Goal: Understand process/instructions

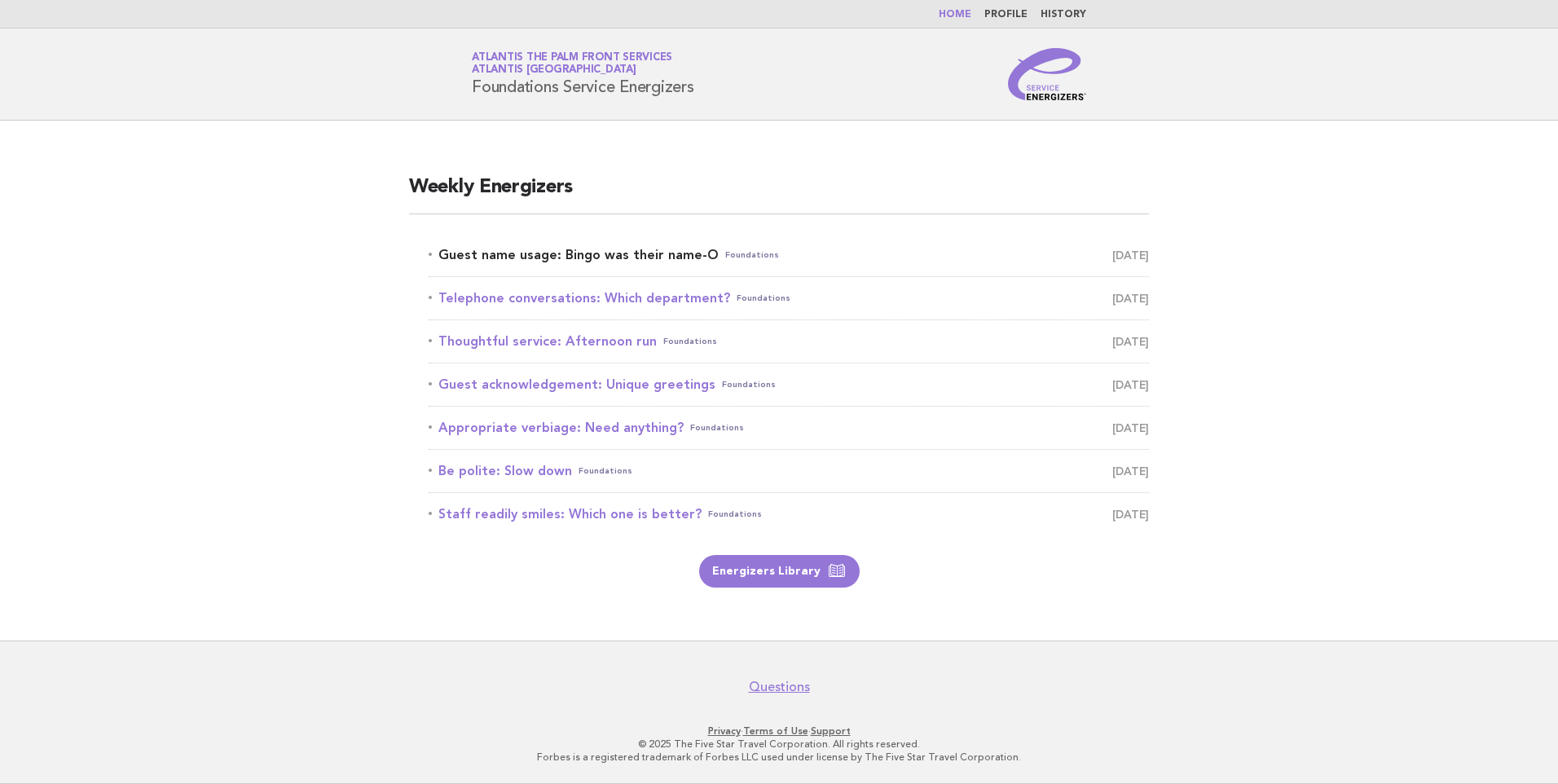
click at [530, 255] on link "Guest name usage: Bingo was their name-O Foundations [DATE]" at bounding box center [788, 255] width 720 height 23
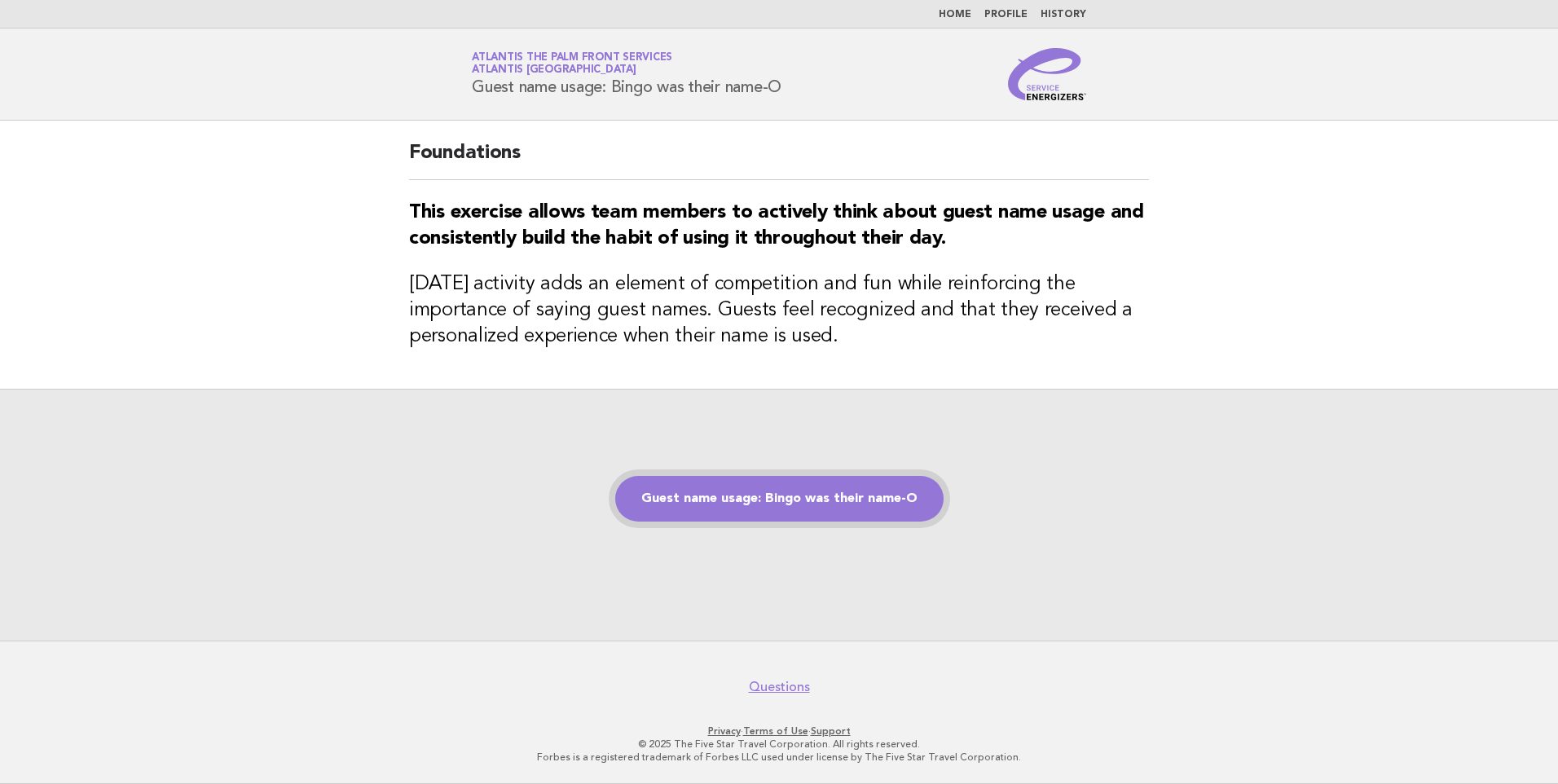
click at [738, 487] on link "Guest name usage: Bingo was their name-O" at bounding box center [779, 498] width 329 height 45
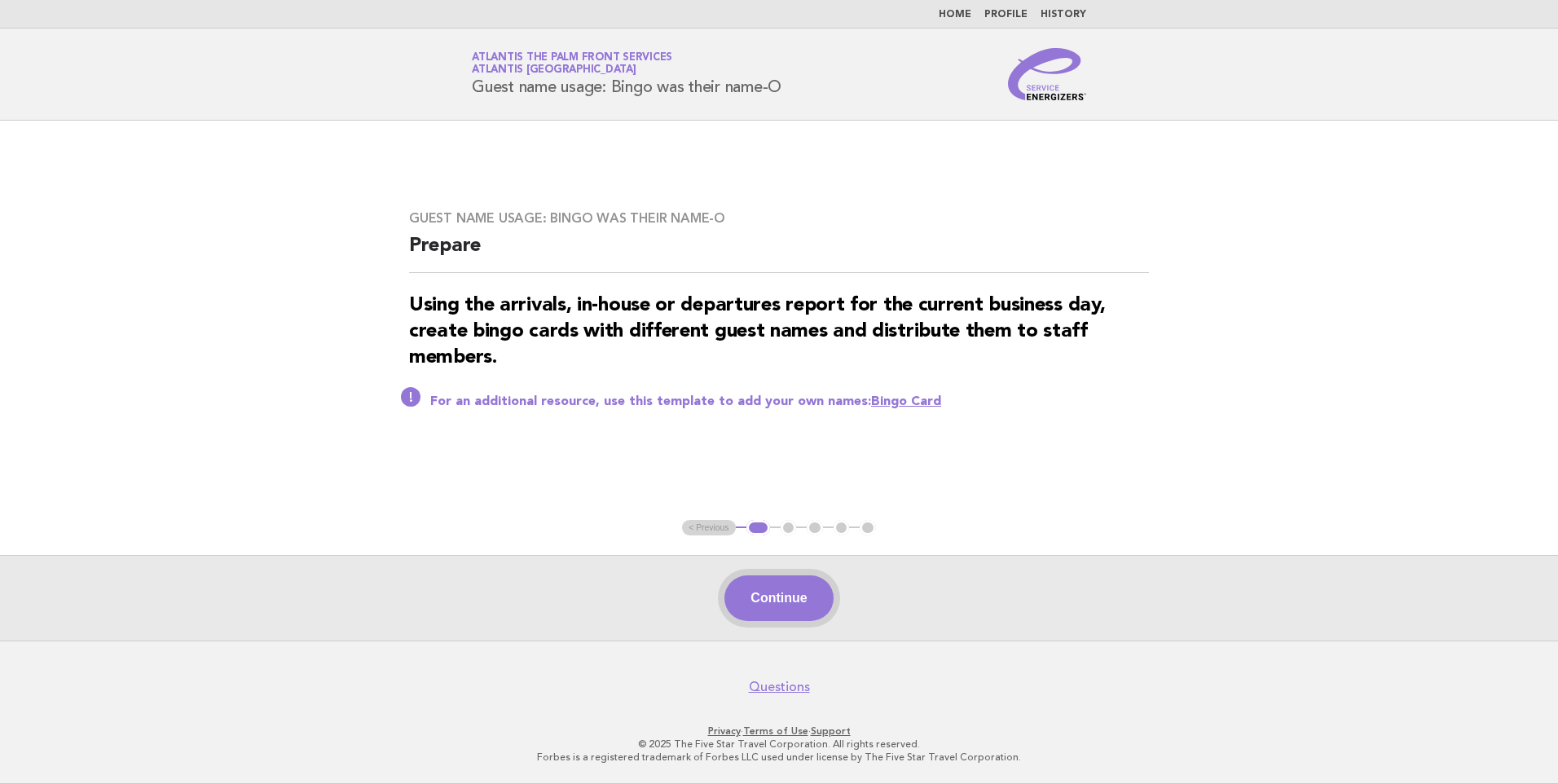
click at [786, 597] on button "Continue" at bounding box center [778, 598] width 108 height 45
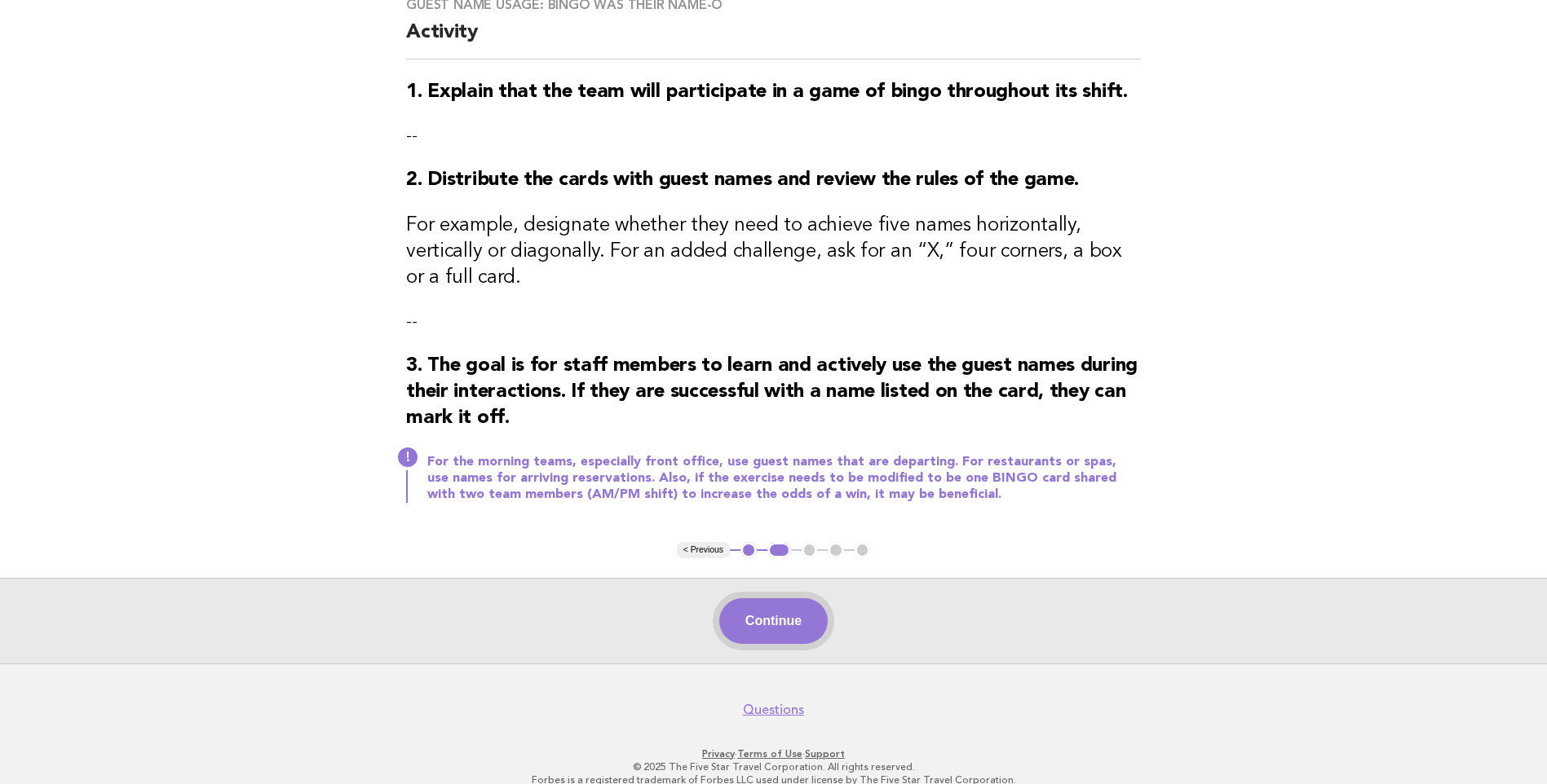
click at [797, 598] on button "Continue" at bounding box center [773, 621] width 108 height 45
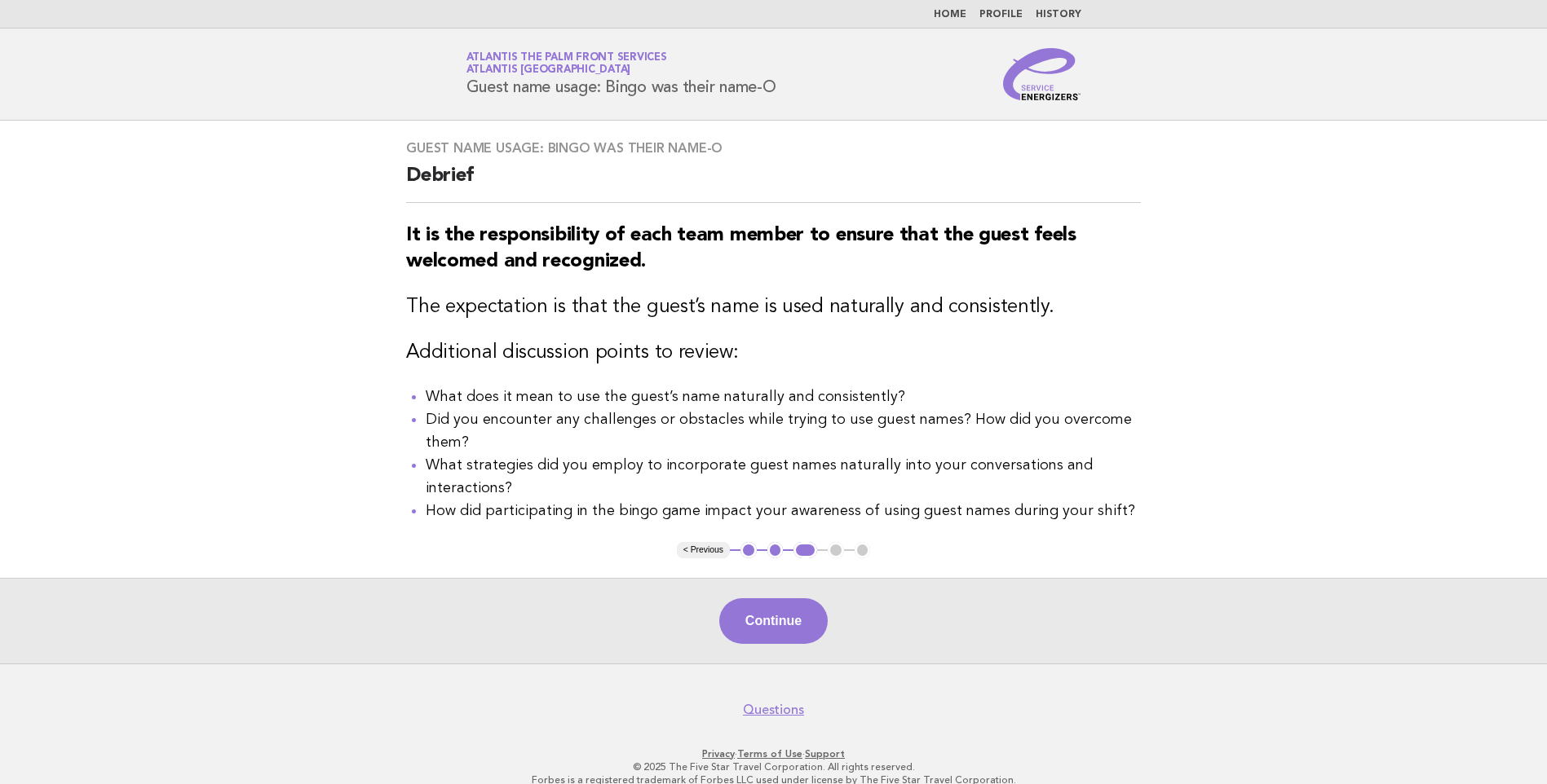
click at [784, 620] on button "Continue" at bounding box center [773, 621] width 108 height 45
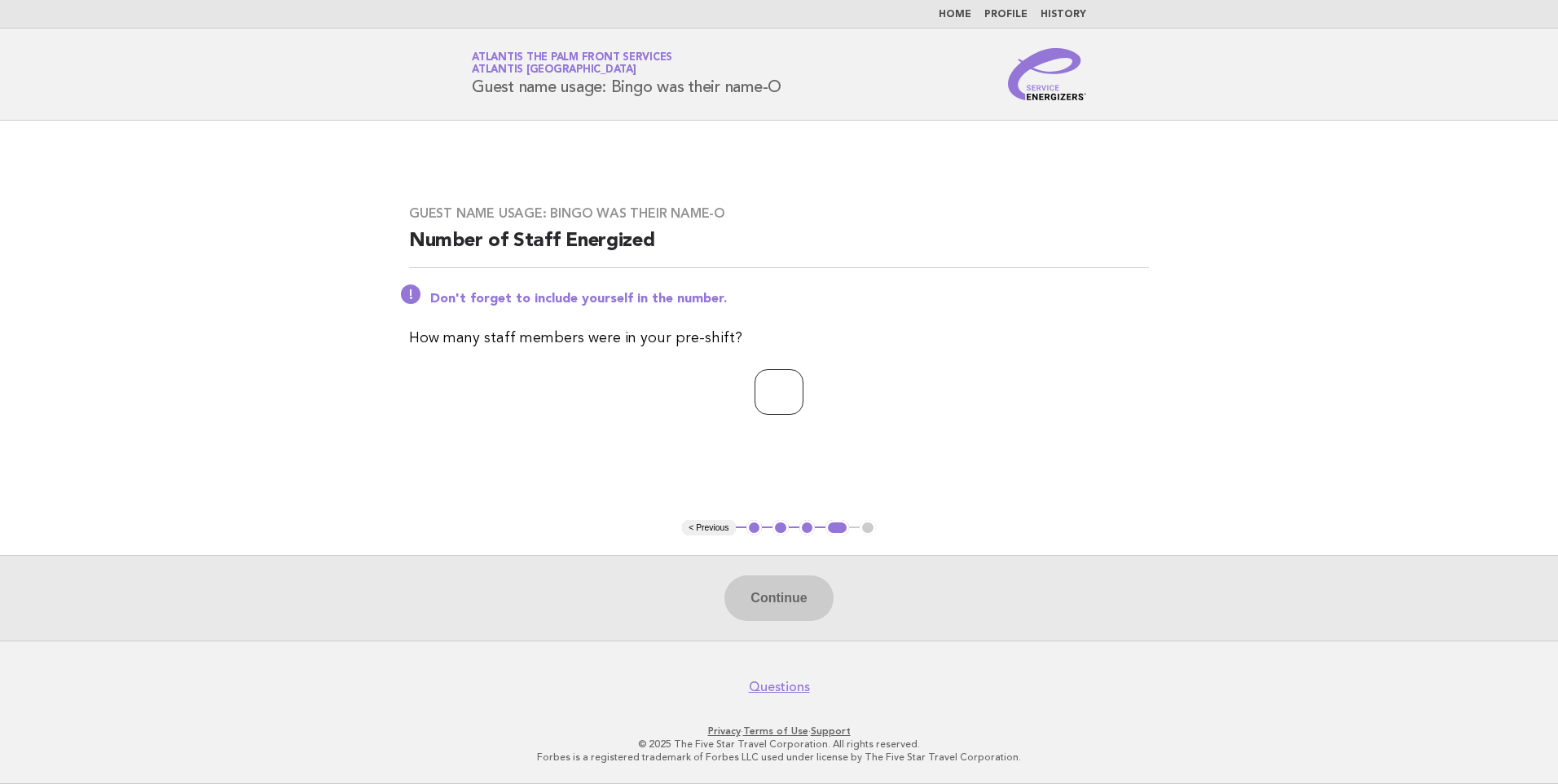
click at [776, 403] on input "number" at bounding box center [779, 392] width 49 height 45
type input "*"
click at [779, 613] on button "Continue" at bounding box center [778, 598] width 108 height 45
